Goal: Obtain resource: Obtain resource

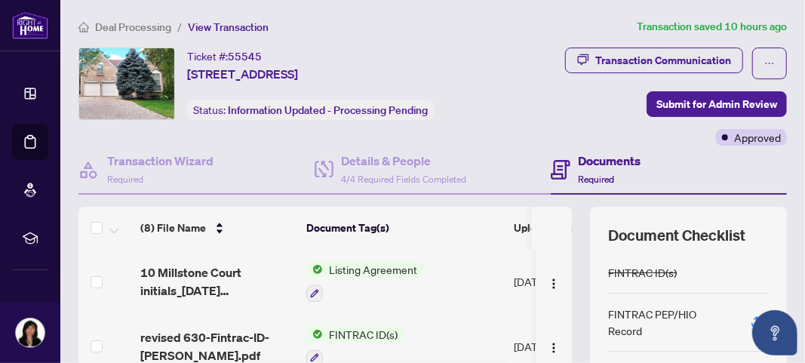
scroll to position [137, 0]
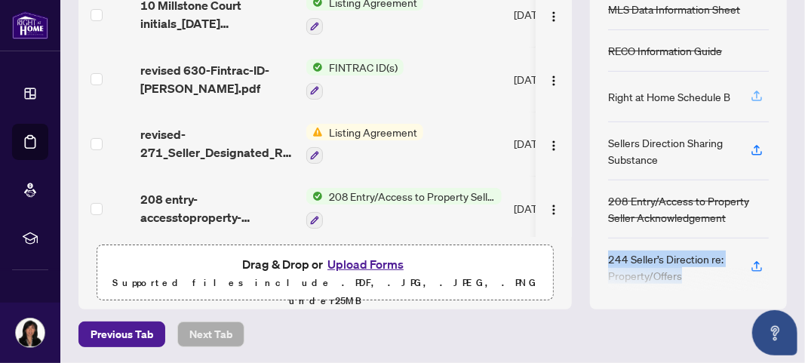
click at [752, 97] on icon "button" at bounding box center [757, 99] width 11 height 4
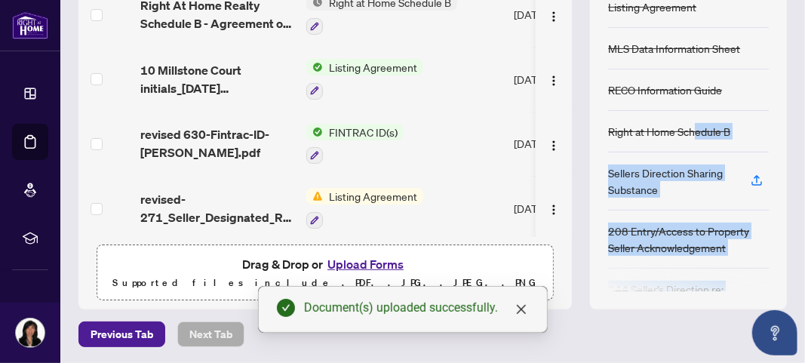
scroll to position [128, 0]
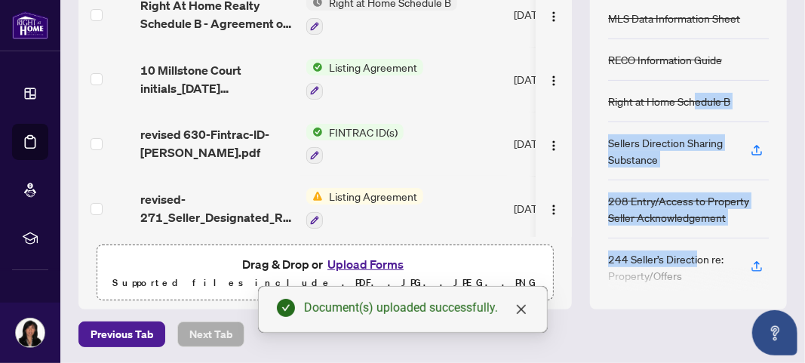
click at [684, 229] on div "FINTRAC ID(s) FINTRAC PEP/HIO Record Listing Agreement MLS Data Information She…" at bounding box center [688, 138] width 161 height 306
click at [662, 149] on div "Sellers Direction Sharing Substance" at bounding box center [670, 150] width 125 height 33
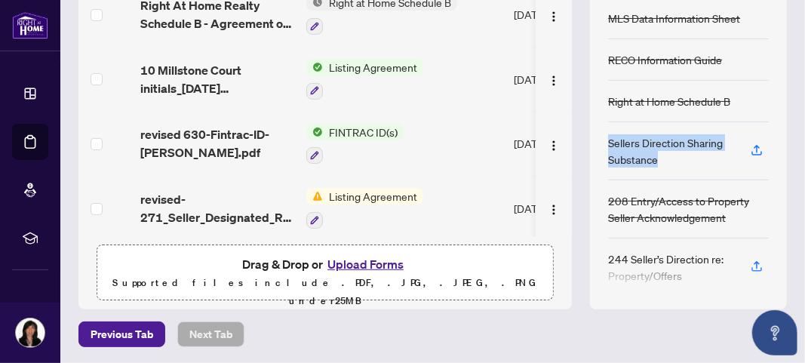
drag, startPoint x: 649, startPoint y: 151, endPoint x: 599, endPoint y: 135, distance: 53.0
click at [608, 135] on div "Sellers Direction Sharing Substance" at bounding box center [670, 150] width 125 height 33
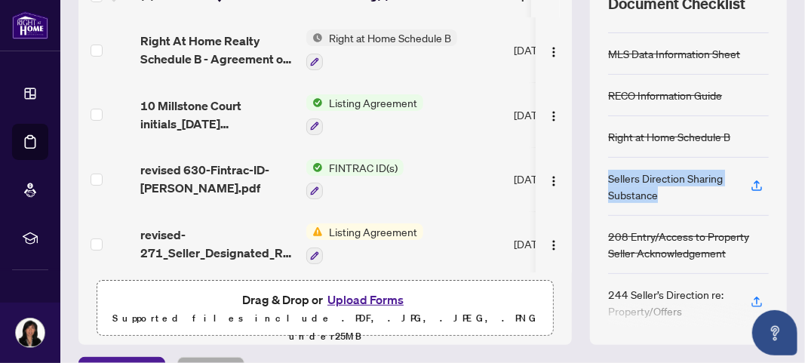
scroll to position [214, 0]
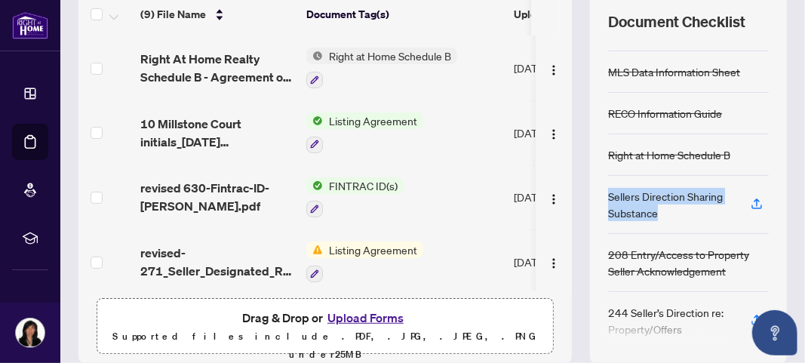
copy div "Sellers Direction Sharing Substance"
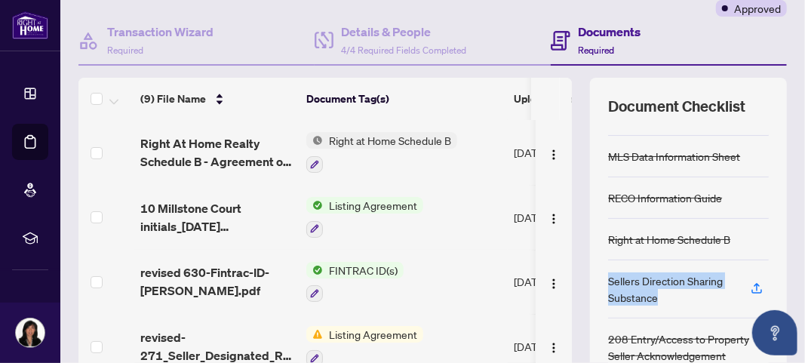
scroll to position [267, 0]
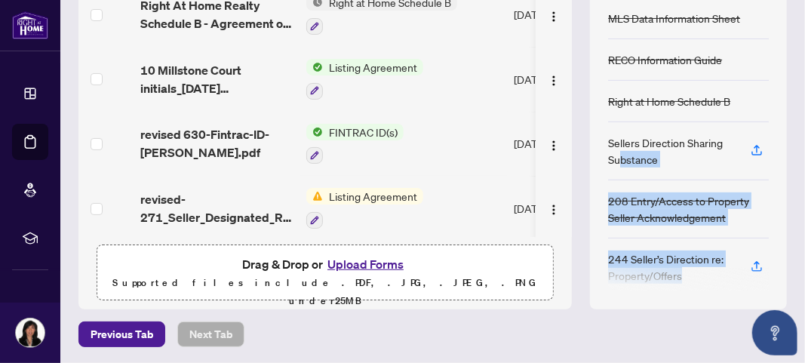
drag, startPoint x: 670, startPoint y: 263, endPoint x: 608, endPoint y: 149, distance: 129.7
click at [608, 152] on div "FINTRAC ID(s) FINTRAC PEP/HIO Record Listing Agreement MLS Data Information She…" at bounding box center [688, 138] width 161 height 306
click at [654, 143] on div "Sellers Direction Sharing Substance" at bounding box center [670, 150] width 125 height 33
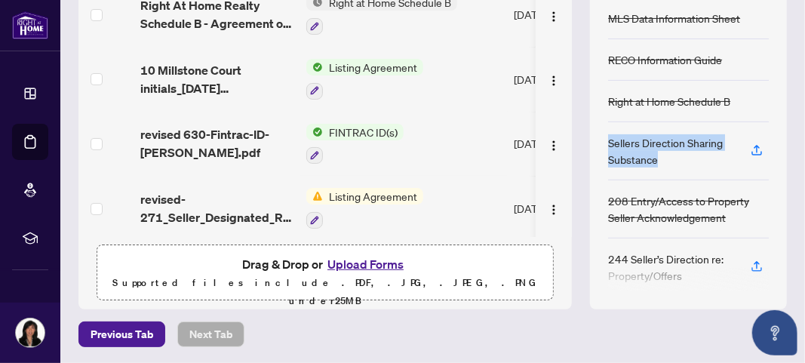
drag, startPoint x: 644, startPoint y: 147, endPoint x: 596, endPoint y: 128, distance: 52.1
click at [596, 128] on div "Document Checklist FINTRAC ID(s) FINTRAC PEP/HIO Record Listing Agreement MLS D…" at bounding box center [688, 125] width 197 height 370
copy div "Sellers Direction Sharing Substance"
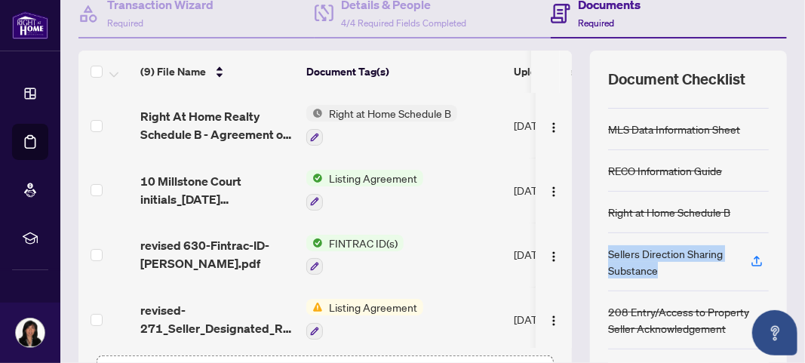
scroll to position [134, 0]
